Goal: Task Accomplishment & Management: Use online tool/utility

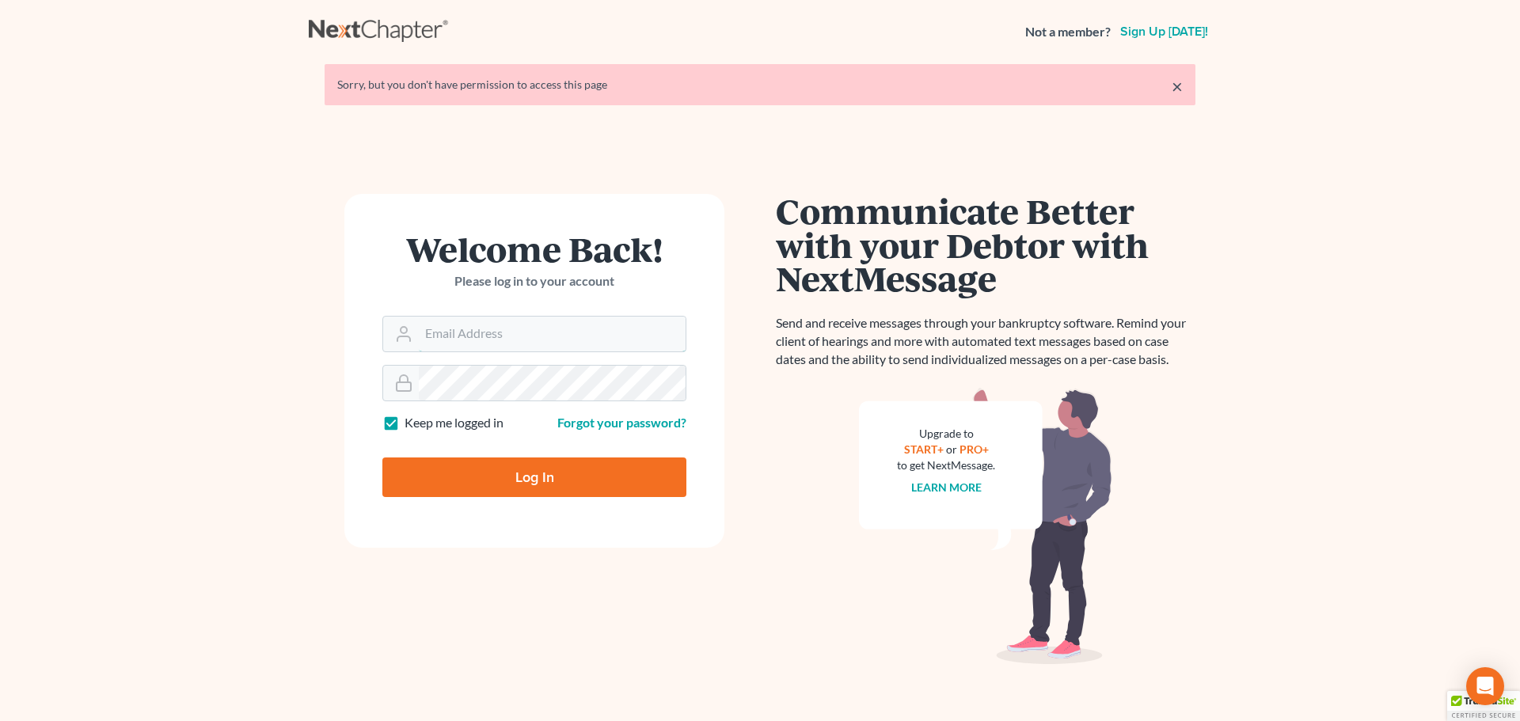
type input "bankruptcyquestions@gmail.com"
click at [535, 470] on input "Log In" at bounding box center [534, 478] width 304 height 40
type input "Thinking..."
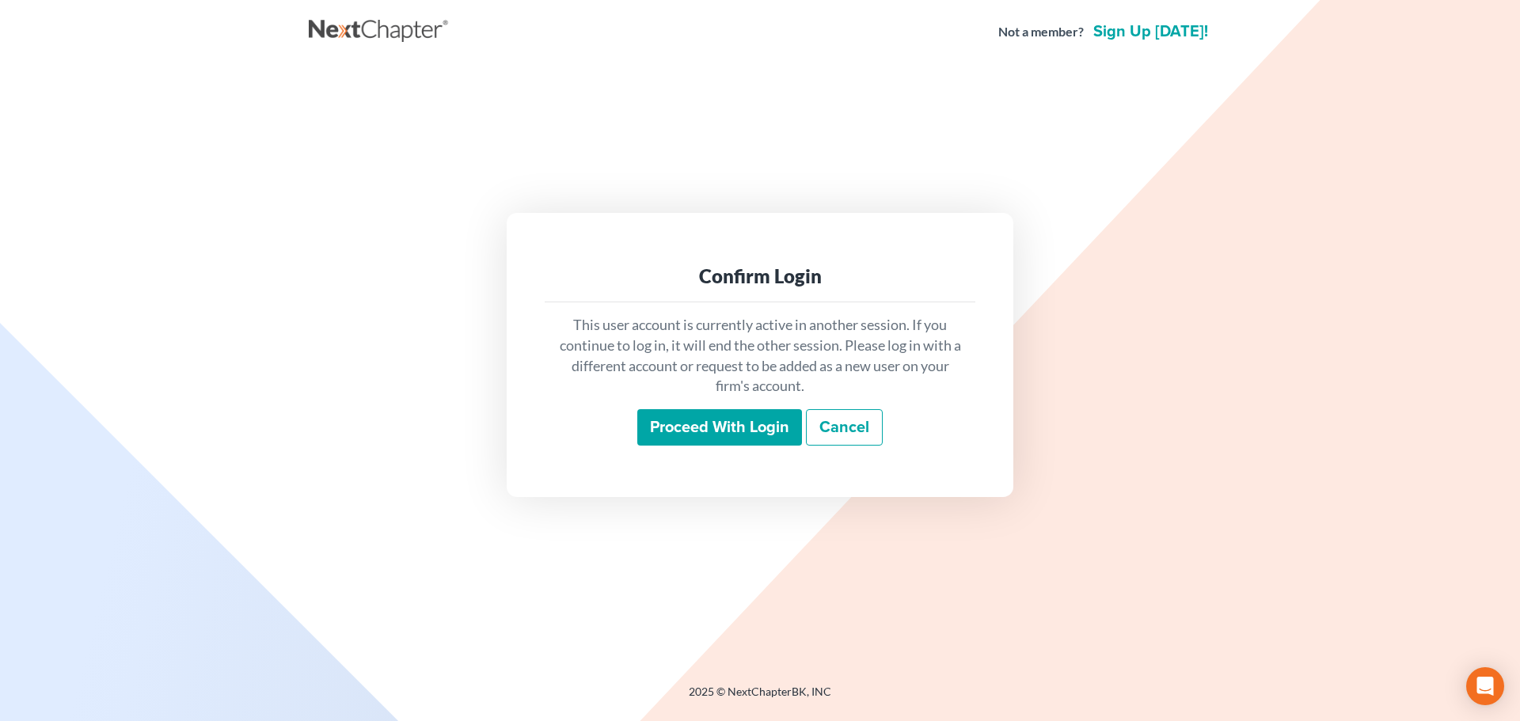
click at [696, 419] on input "Proceed with login" at bounding box center [719, 427] width 165 height 36
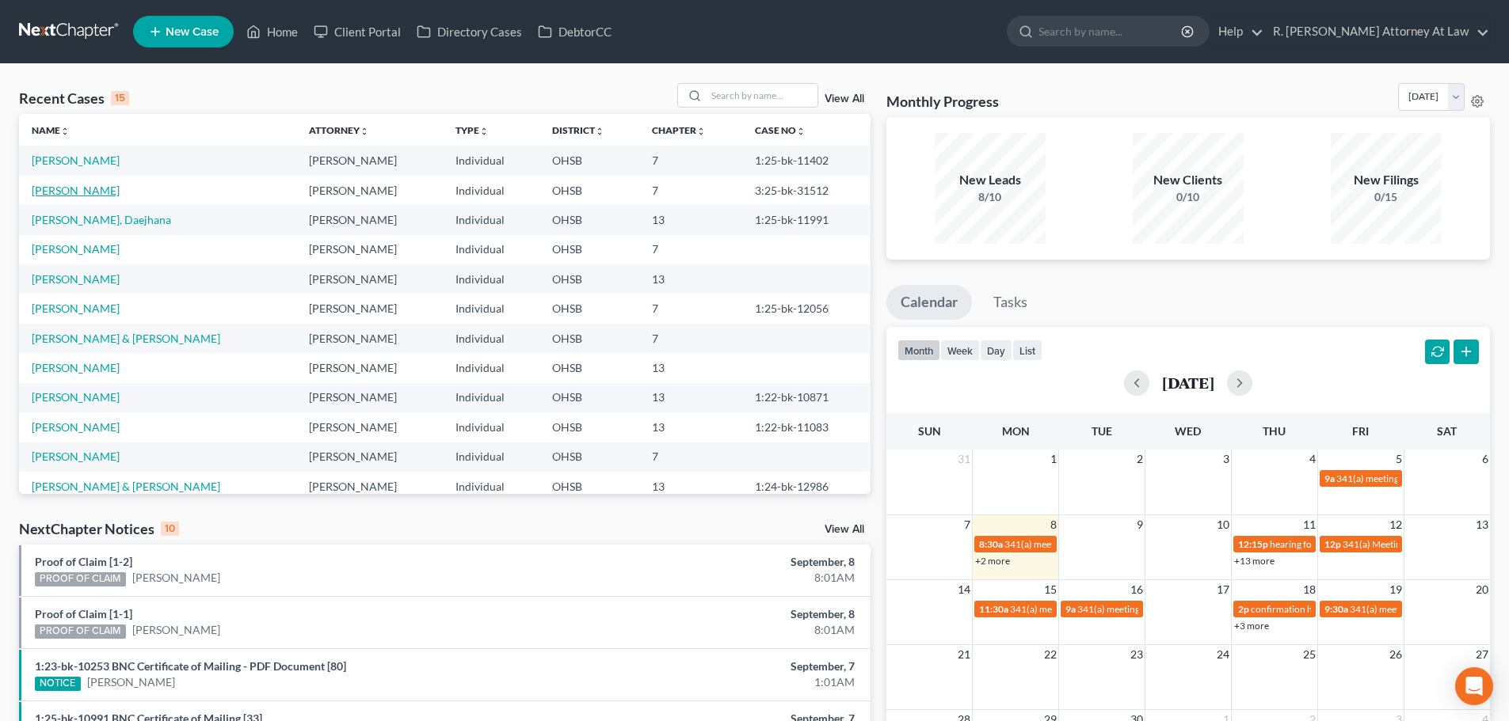
click at [63, 192] on link "[PERSON_NAME]" at bounding box center [76, 190] width 88 height 13
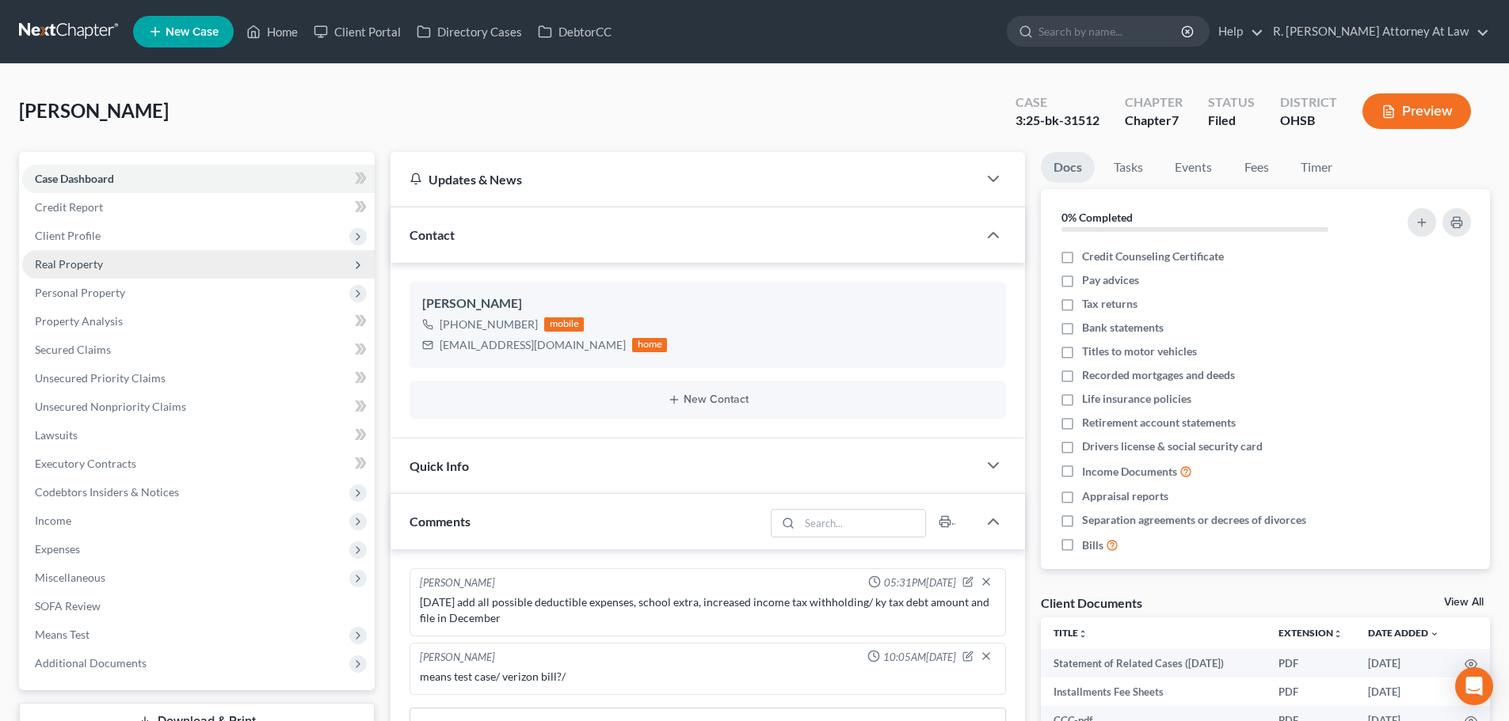
click at [47, 262] on span "Real Property" at bounding box center [69, 263] width 68 height 13
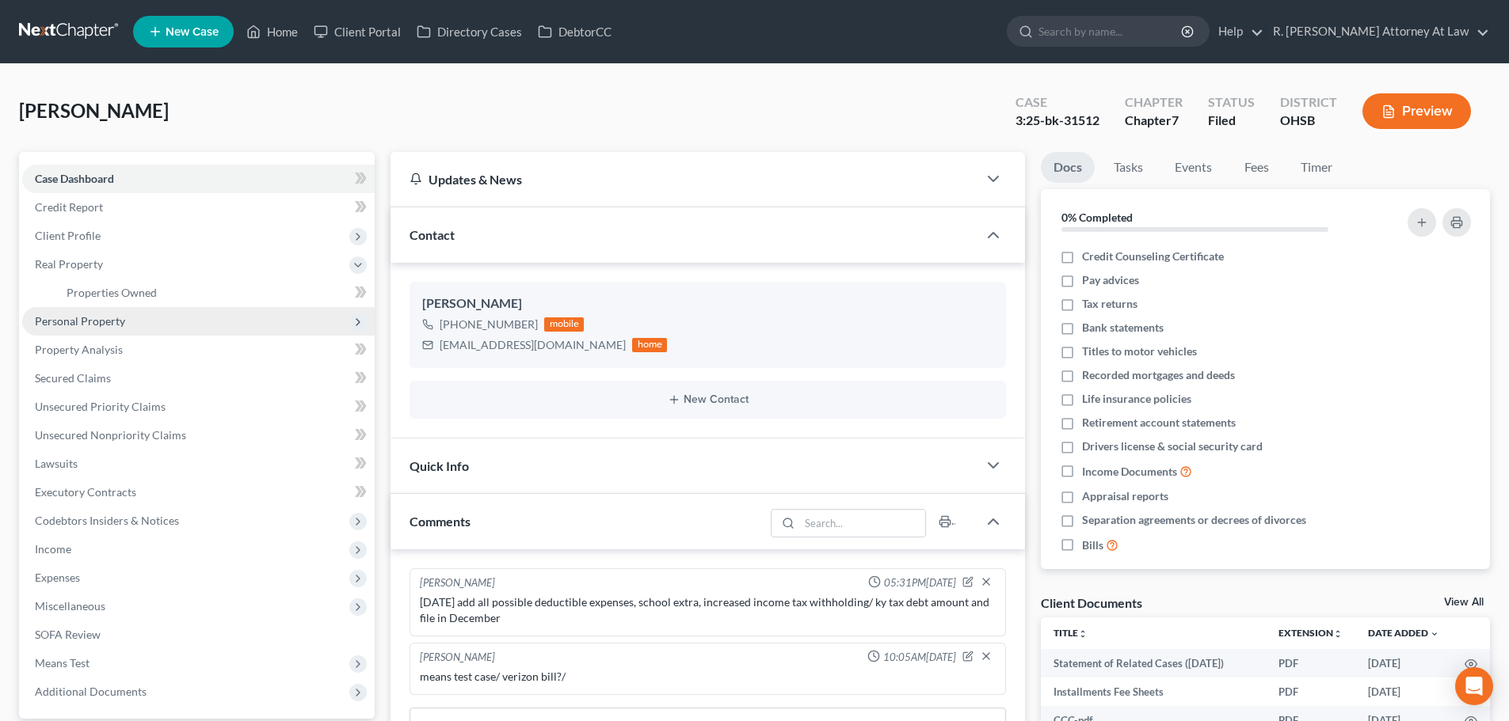
click at [58, 326] on span "Personal Property" at bounding box center [80, 320] width 90 height 13
click at [77, 321] on span "Vehicles Owned" at bounding box center [106, 320] width 79 height 13
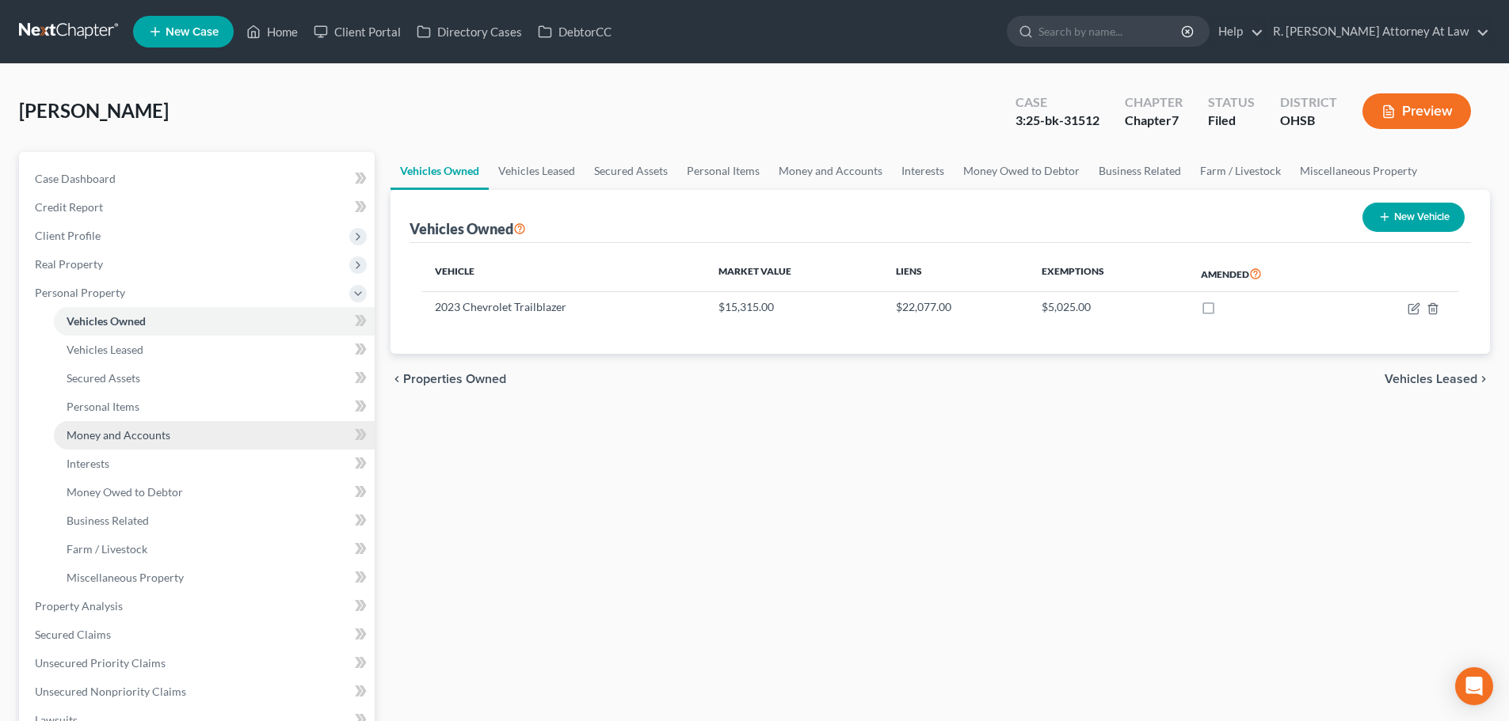
click at [86, 430] on span "Money and Accounts" at bounding box center [119, 434] width 104 height 13
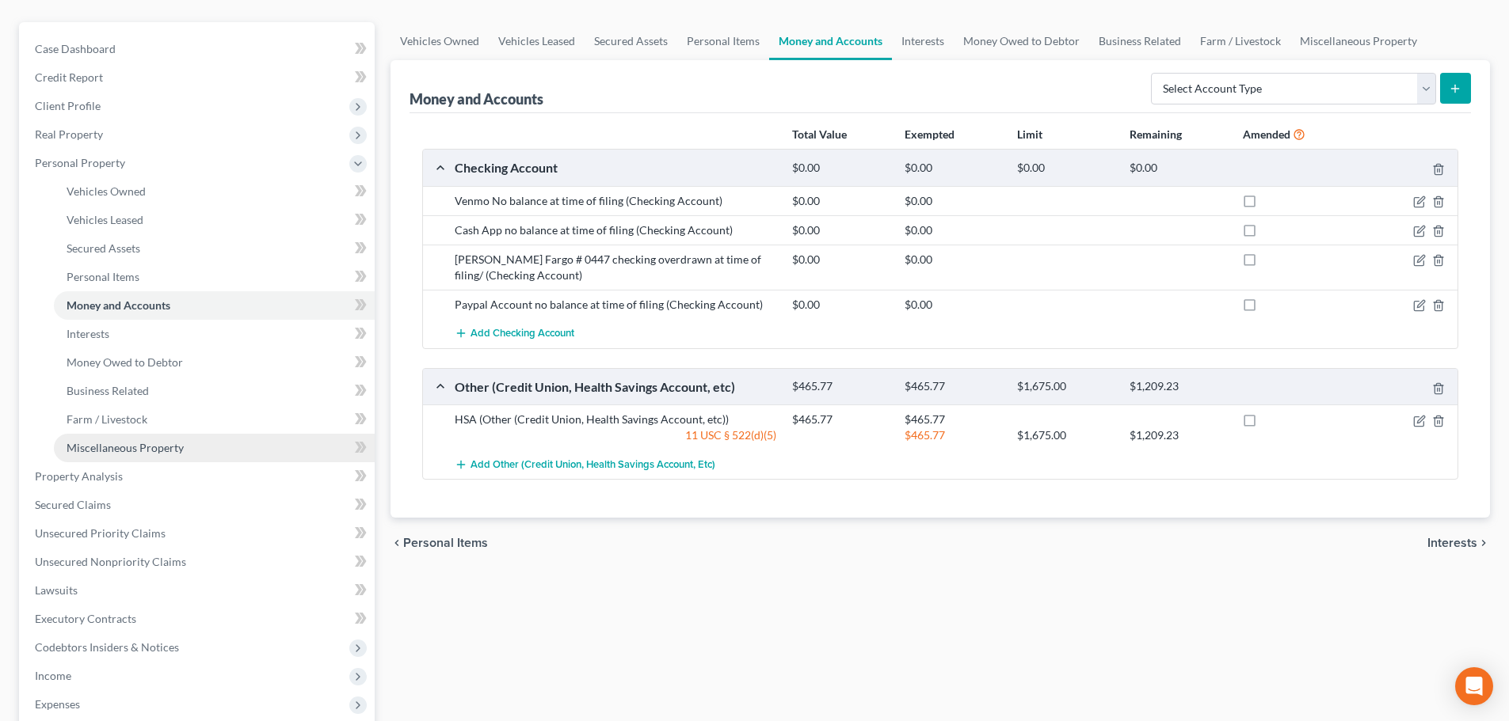
scroll to position [158, 0]
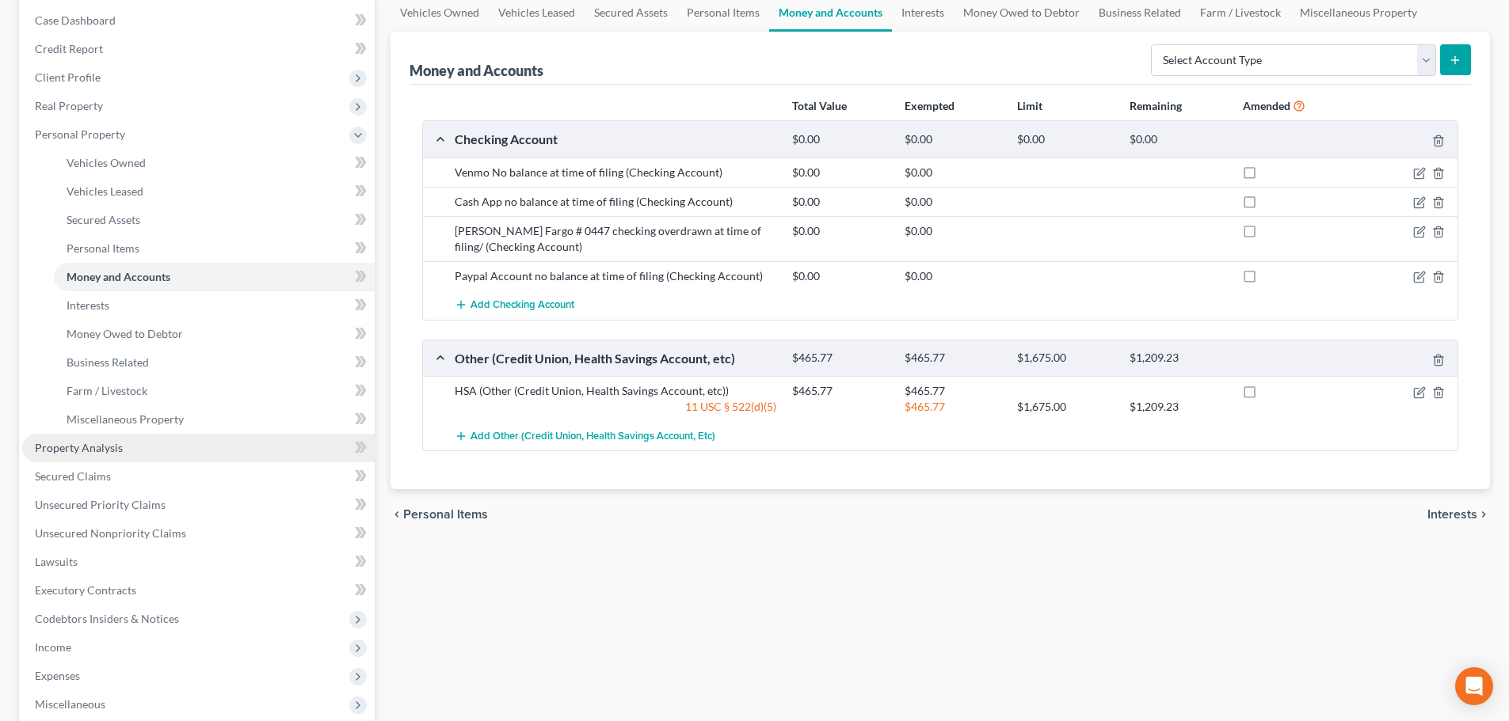
click at [82, 447] on span "Property Analysis" at bounding box center [79, 447] width 88 height 13
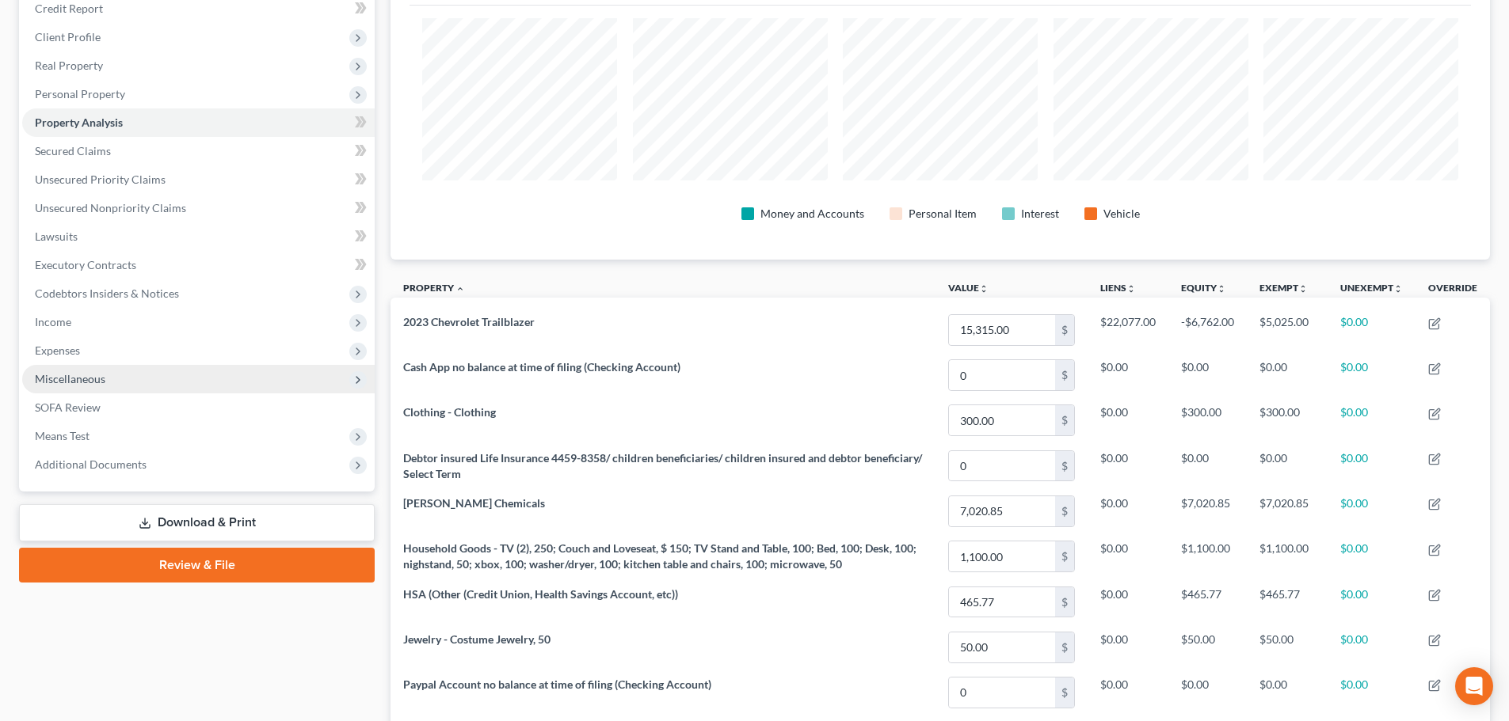
scroll to position [238, 0]
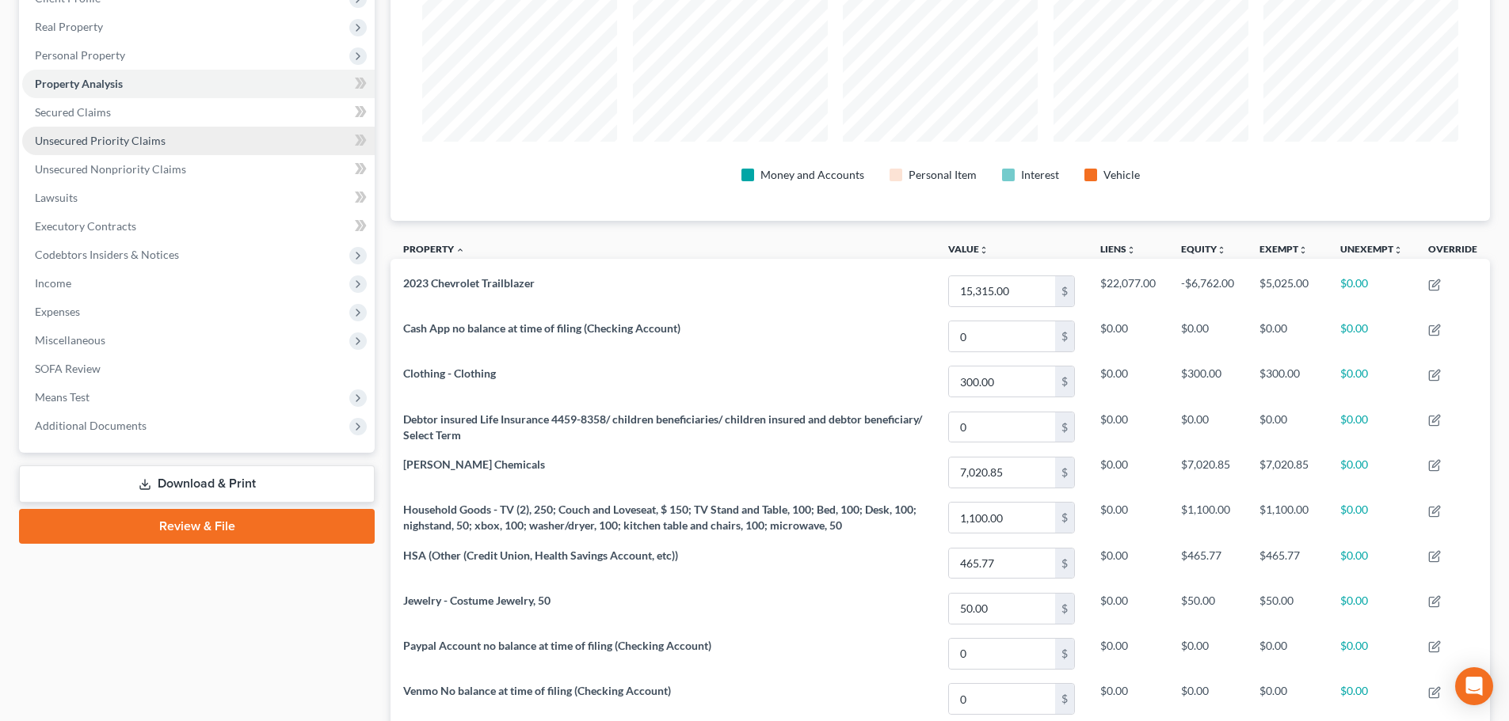
click at [60, 134] on span "Unsecured Priority Claims" at bounding box center [100, 140] width 131 height 13
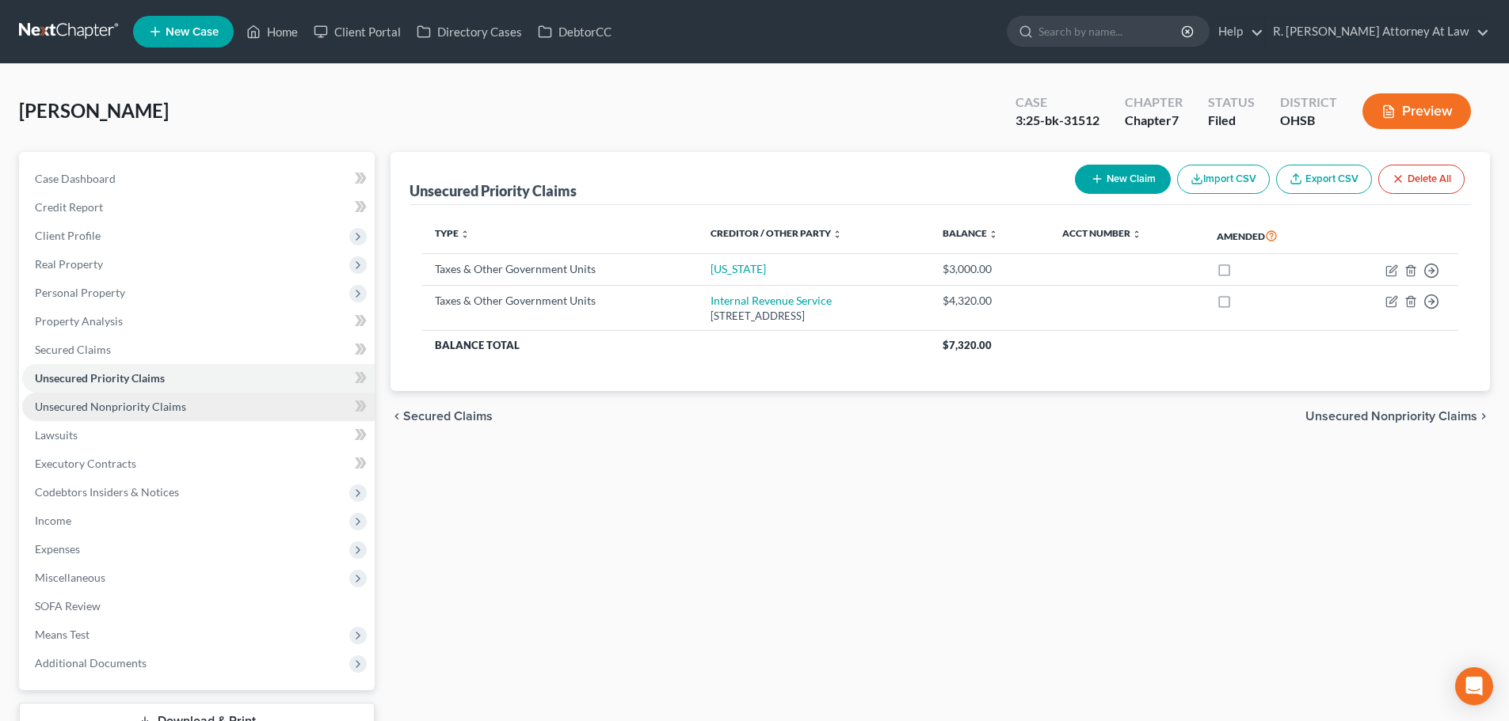
click at [69, 408] on span "Unsecured Nonpriority Claims" at bounding box center [110, 406] width 151 height 13
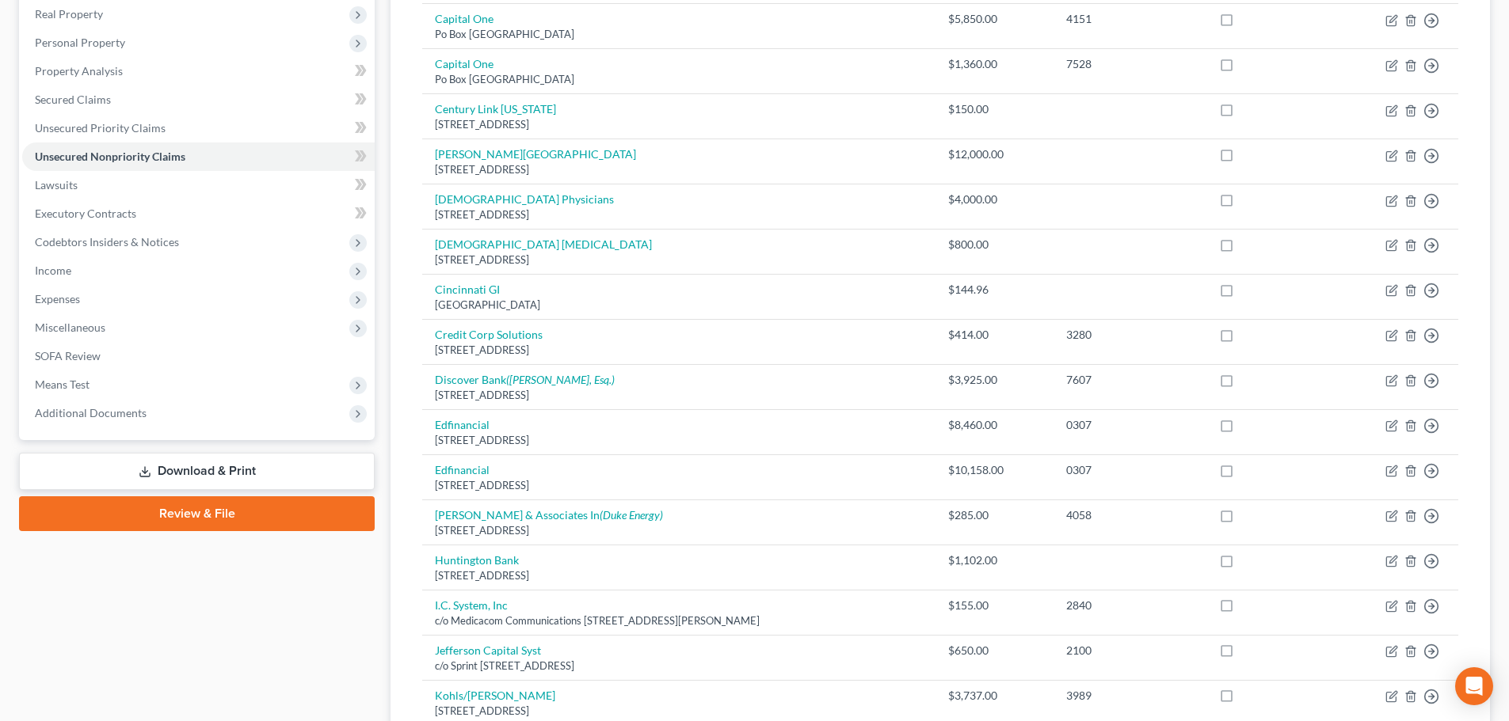
scroll to position [238, 0]
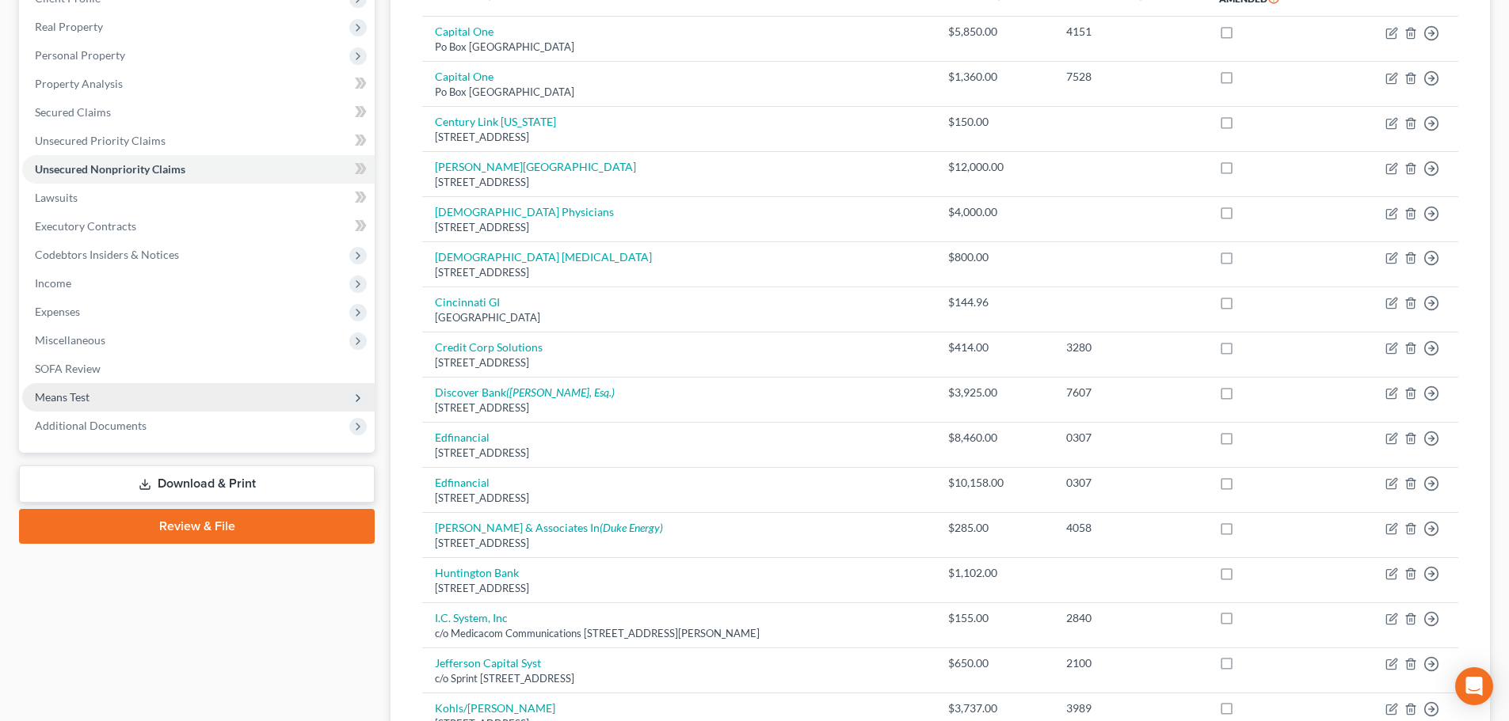
click at [78, 388] on span "Means Test" at bounding box center [198, 397] width 352 height 29
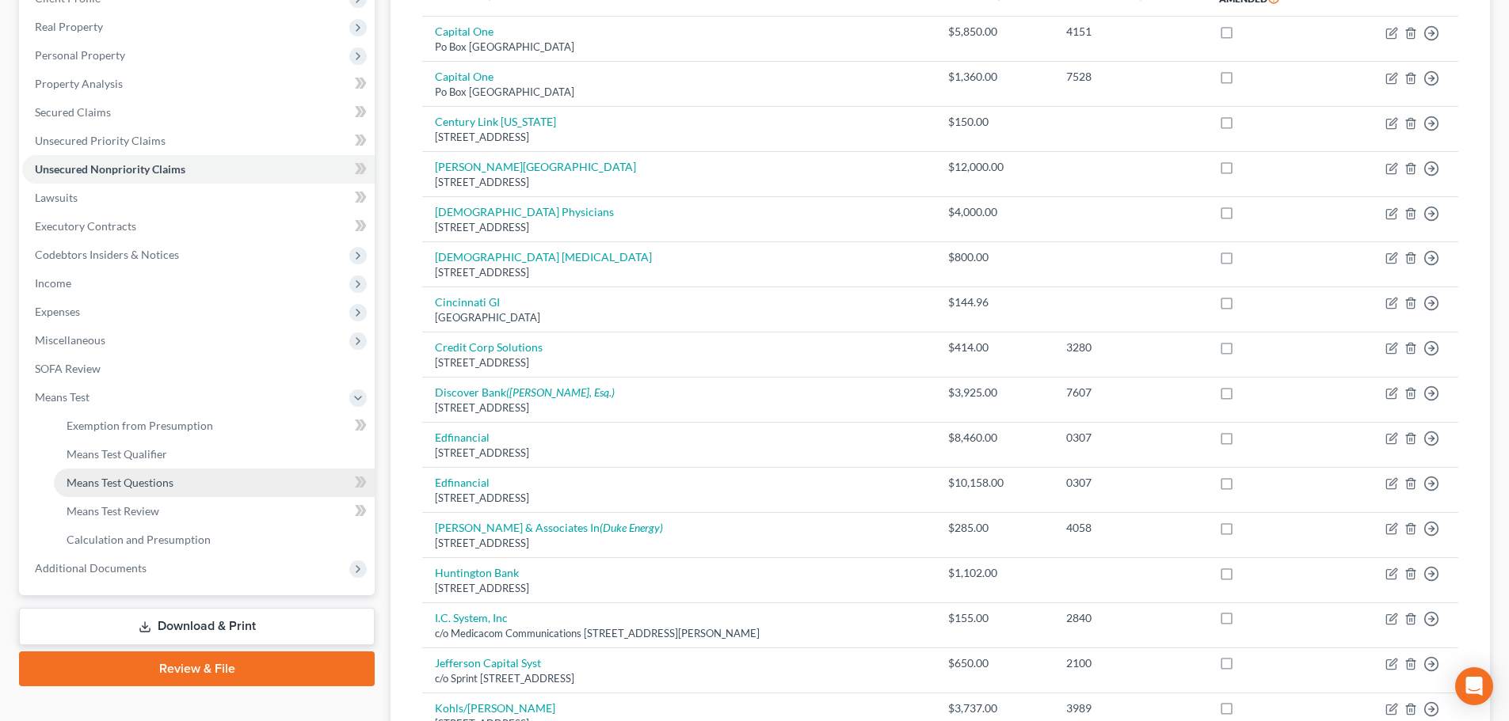
click at [78, 483] on span "Means Test Questions" at bounding box center [120, 482] width 107 height 13
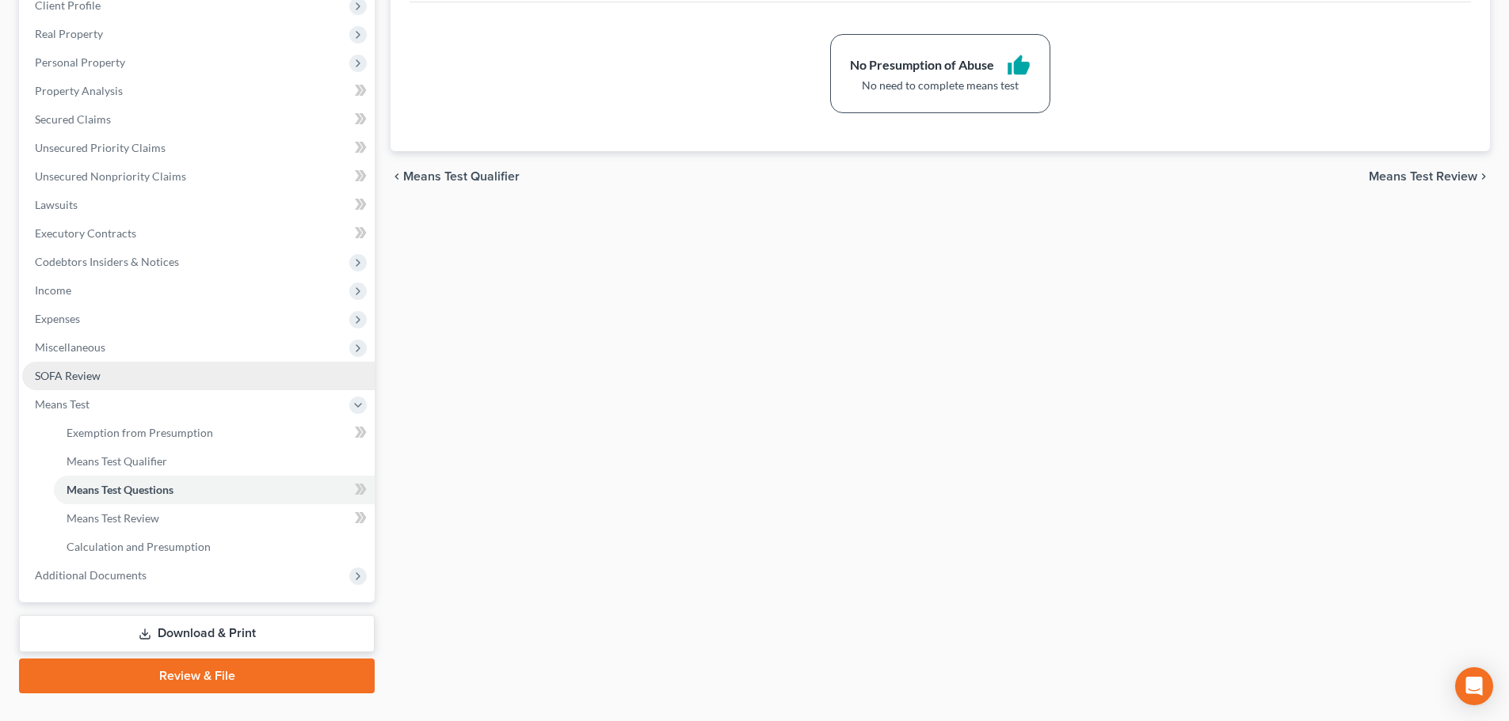
scroll to position [238, 0]
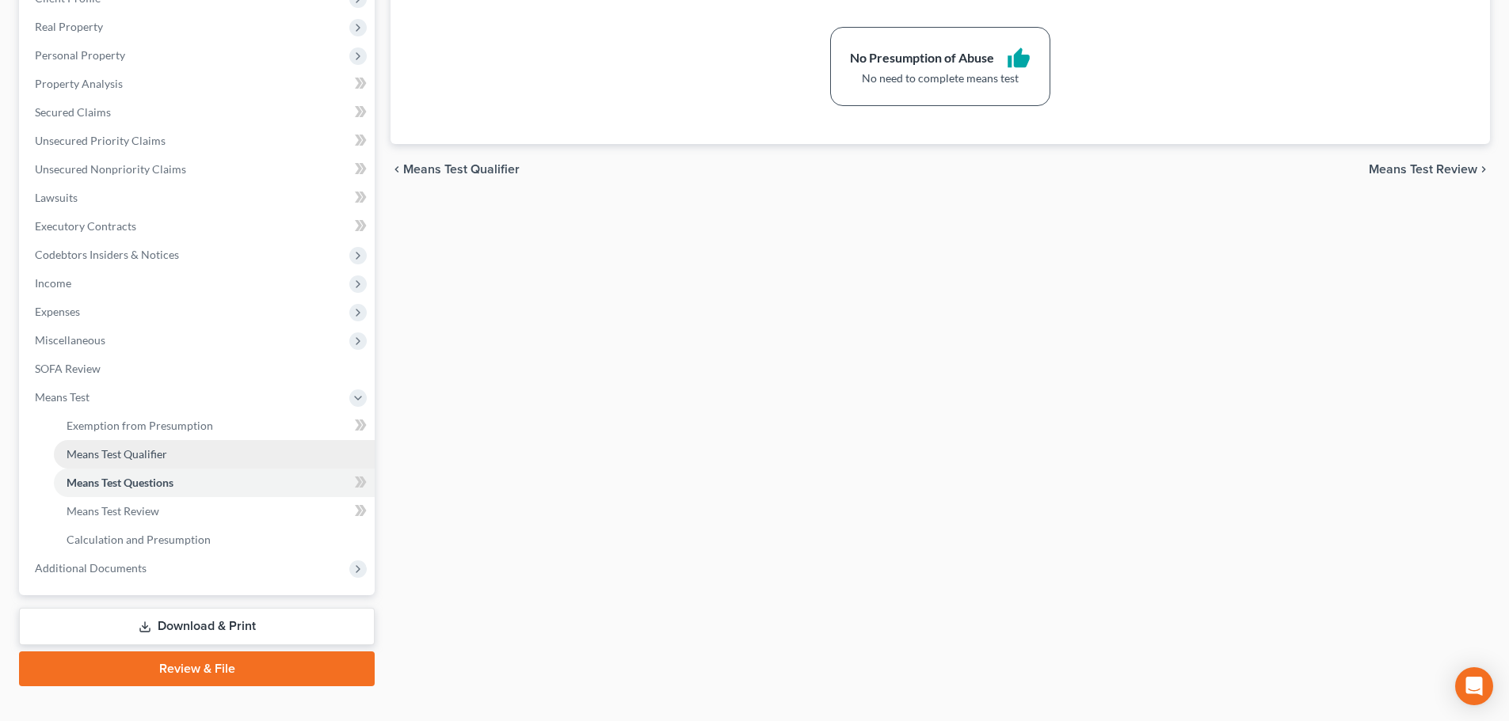
click at [96, 451] on span "Means Test Qualifier" at bounding box center [117, 453] width 101 height 13
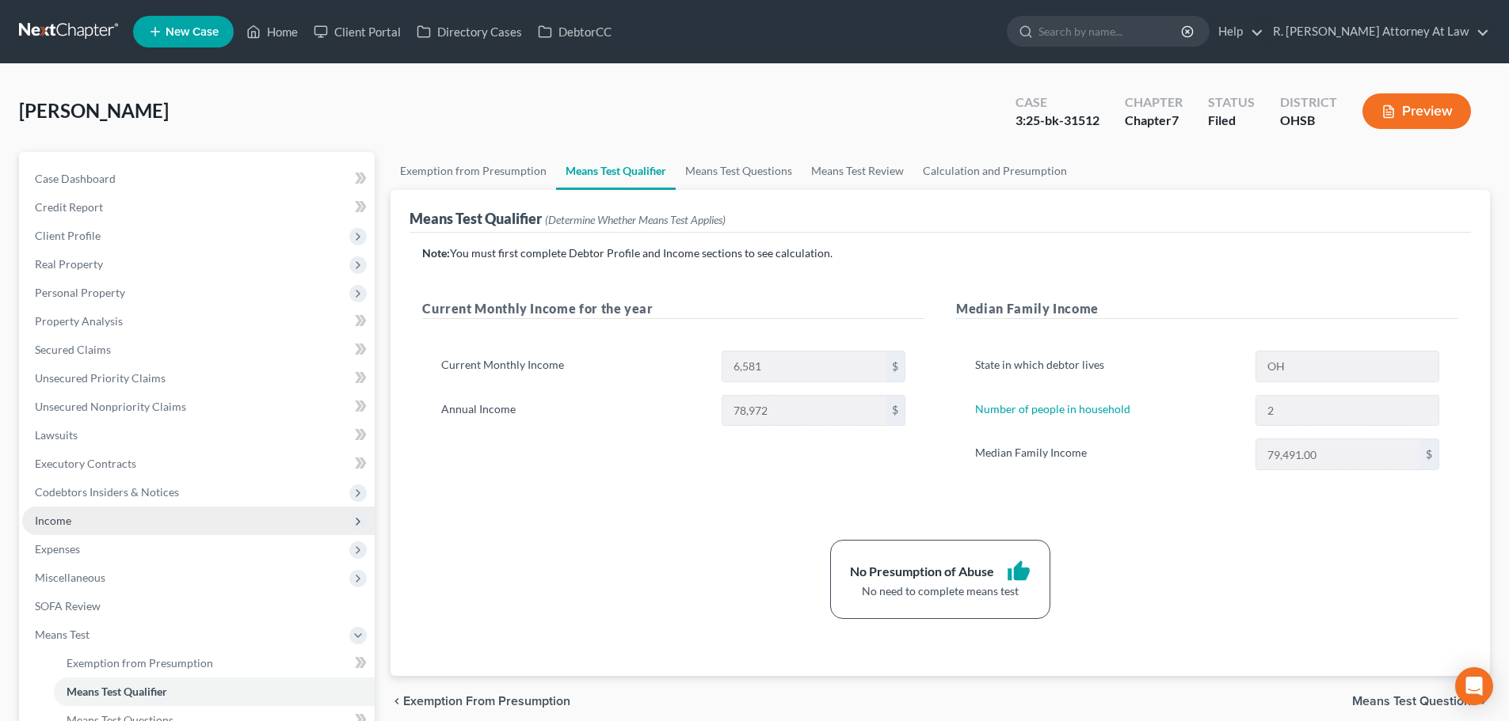
click at [50, 523] on span "Income" at bounding box center [53, 520] width 36 height 13
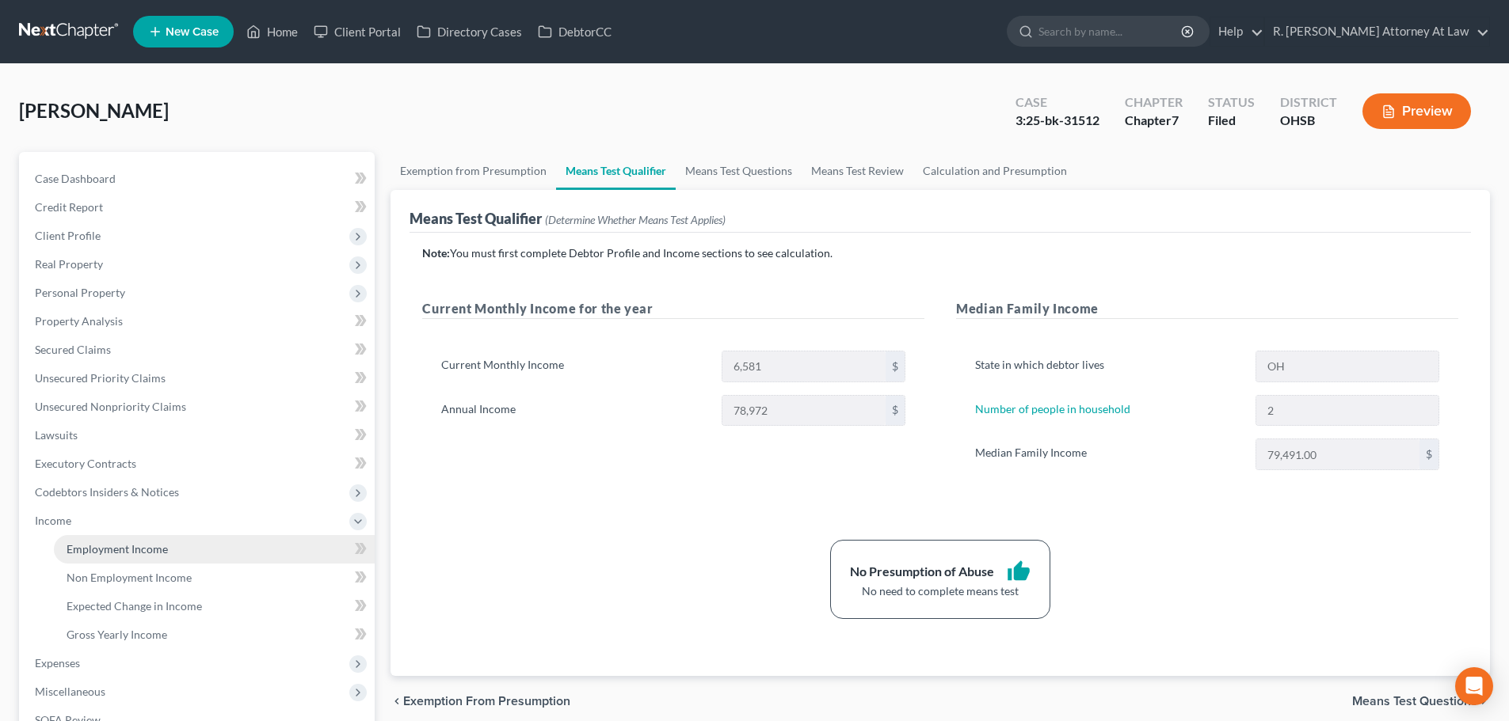
click at [77, 556] on link "Employment Income" at bounding box center [214, 549] width 321 height 29
